Goal: Information Seeking & Learning: Learn about a topic

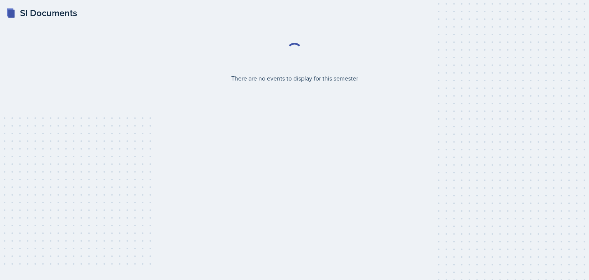
select select "2bed604d-1099-4043-b1bc-2365e8740244"
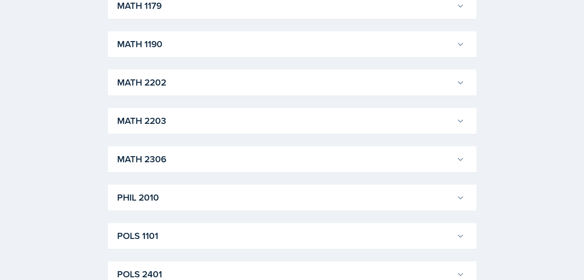
scroll to position [882, 0]
click at [172, 111] on div "MATH 2306 [PERSON_NAME] Professor: [PERSON_NAME] Export to Google Calendar Recu…" at bounding box center [292, 121] width 368 height 26
click at [174, 128] on button "MATH 2306" at bounding box center [290, 120] width 350 height 17
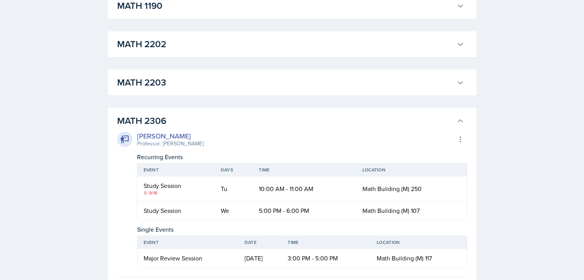
click at [175, 85] on h3 "MATH 2203" at bounding box center [285, 83] width 336 height 14
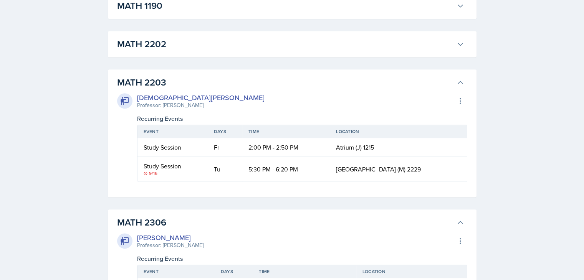
click at [175, 85] on h3 "MATH 2203" at bounding box center [285, 83] width 336 height 14
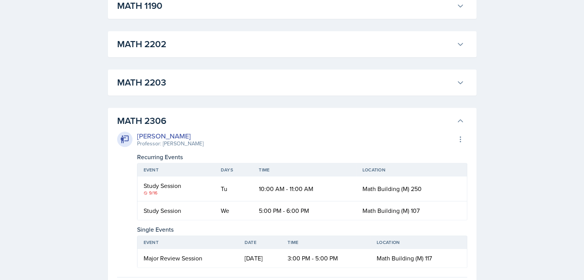
click at [175, 85] on h3 "MATH 2203" at bounding box center [285, 83] width 336 height 14
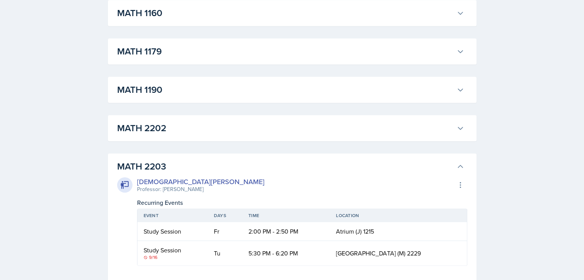
scroll to position [750, 0]
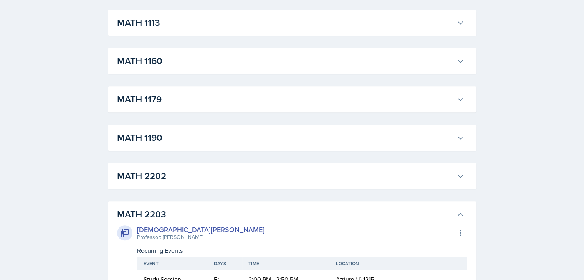
click at [187, 144] on h3 "MATH 1190" at bounding box center [285, 138] width 336 height 14
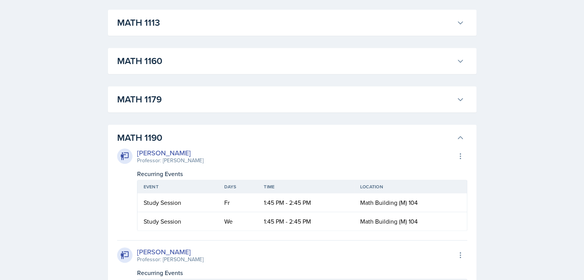
click at [186, 144] on h3 "MATH 1190" at bounding box center [285, 138] width 336 height 14
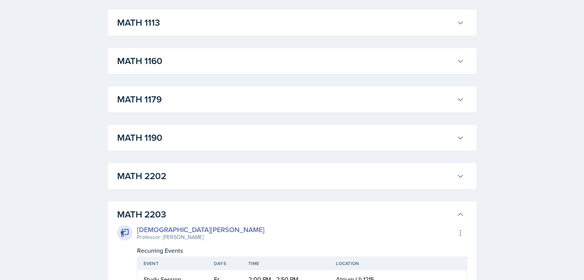
click at [180, 170] on h3 "MATH 2202" at bounding box center [285, 176] width 336 height 14
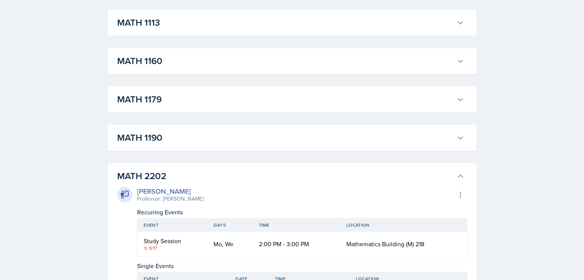
click at [178, 171] on h3 "MATH 2202" at bounding box center [285, 176] width 336 height 14
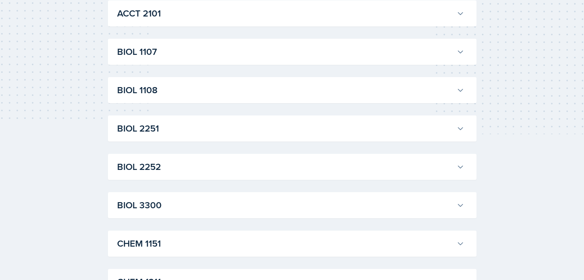
scroll to position [192, 0]
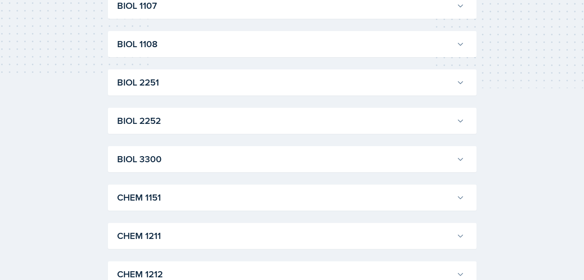
drag, startPoint x: 211, startPoint y: 53, endPoint x: 193, endPoint y: 46, distance: 19.9
click at [193, 46] on div "BIOL 1108 [PERSON_NAME] Professor: [PERSON_NAME] Export to Google Calendar Recu…" at bounding box center [292, 44] width 368 height 26
click at [193, 46] on h3 "BIOL 1108" at bounding box center [285, 44] width 336 height 14
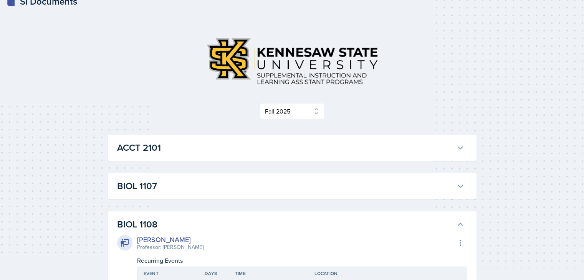
scroll to position [0, 0]
